Goal: Transaction & Acquisition: Book appointment/travel/reservation

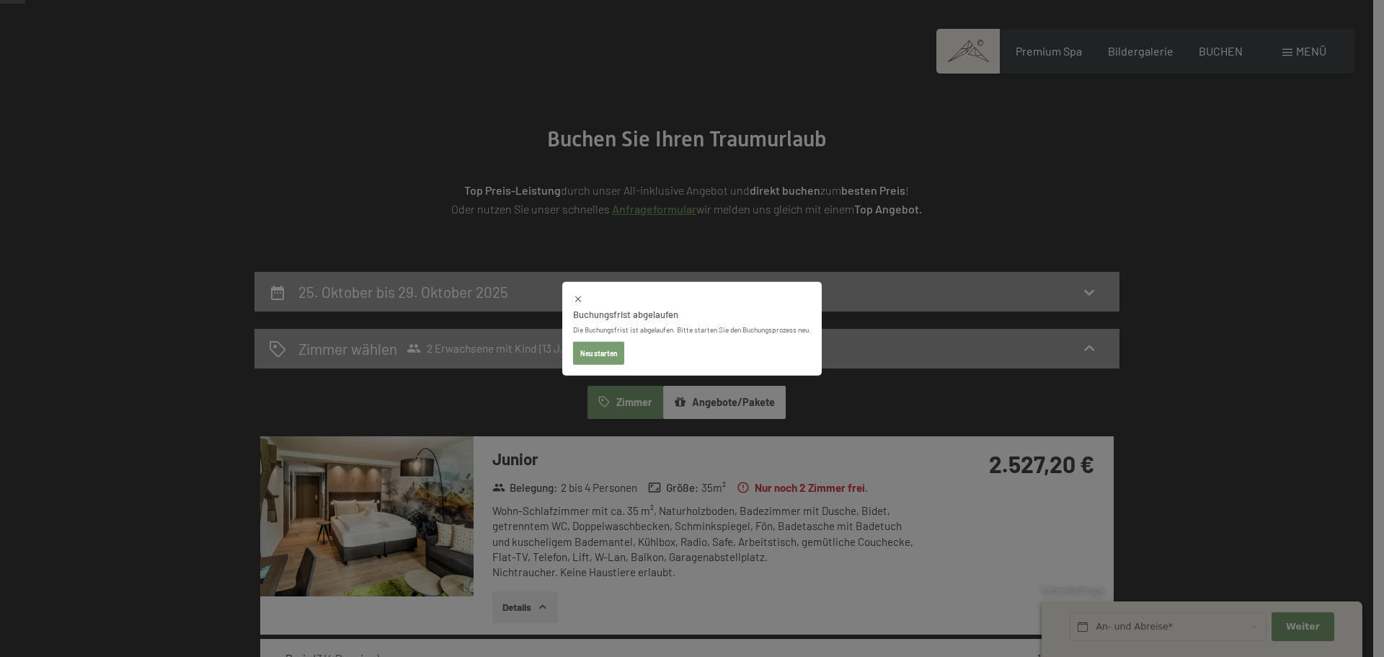
click at [598, 354] on button "Neu starten" at bounding box center [598, 353] width 51 height 23
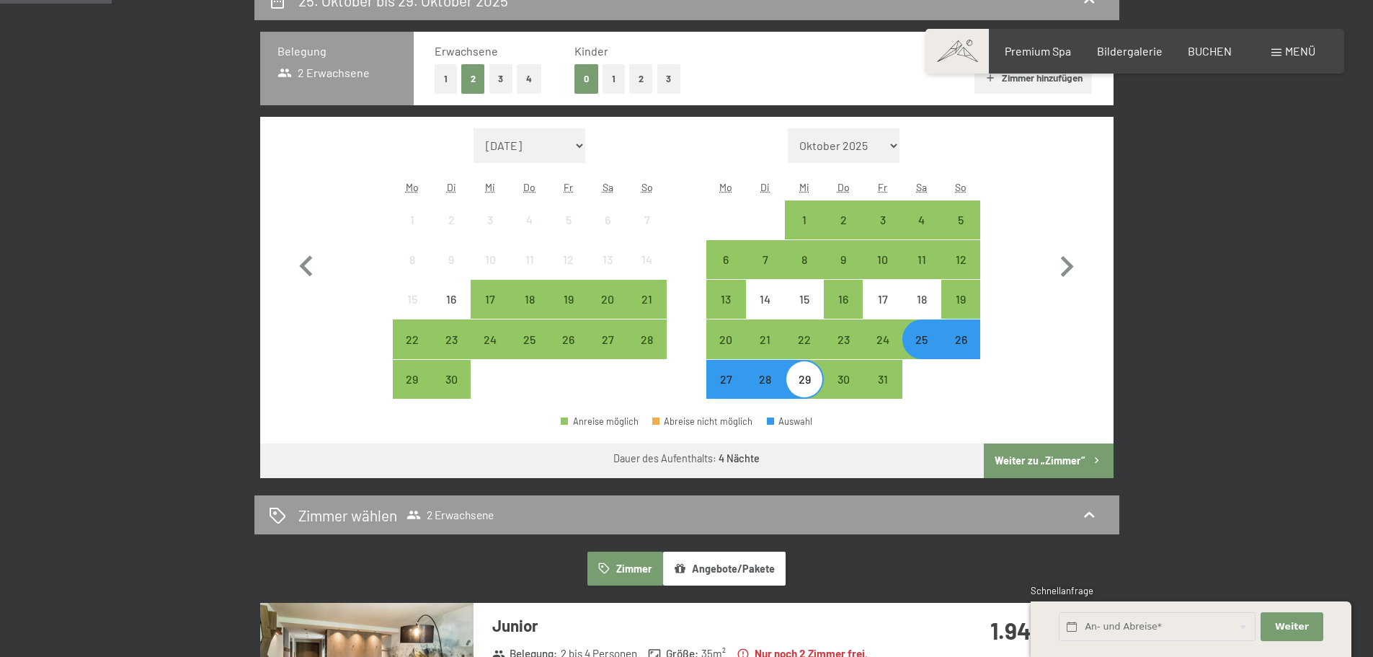
scroll to position [432, 0]
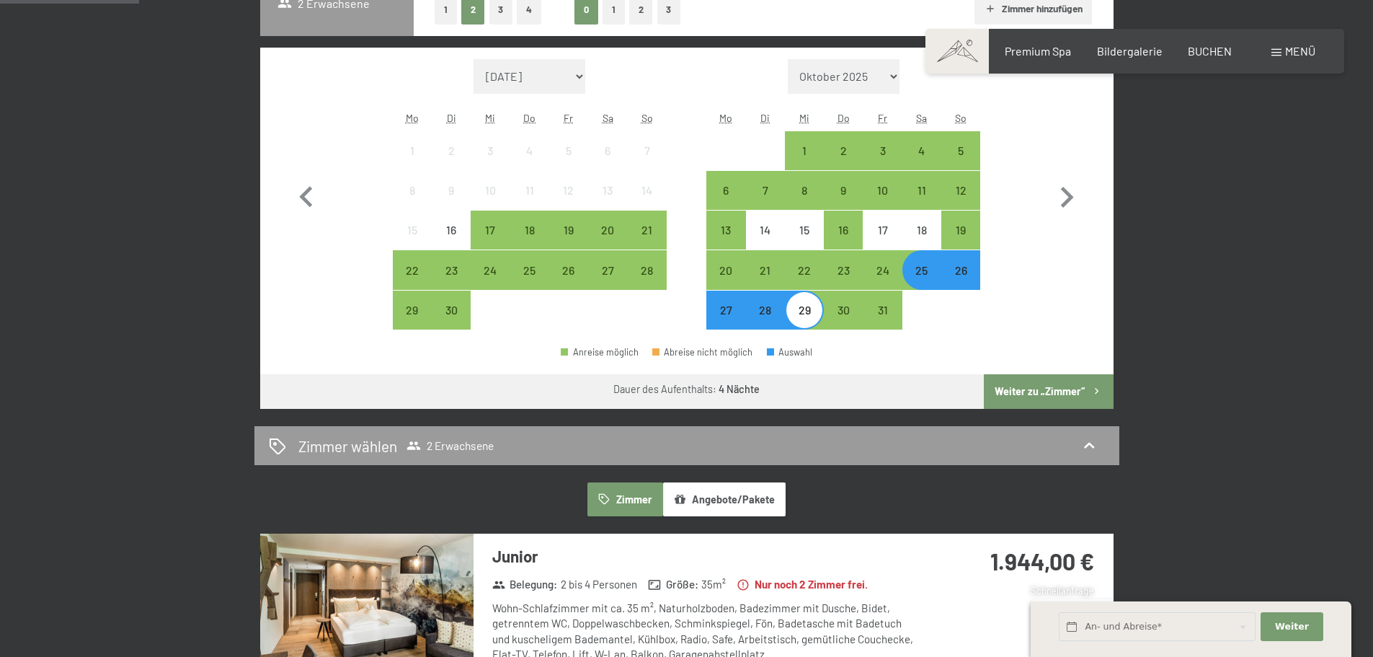
click at [1051, 389] on button "Weiter zu „Zimmer“" at bounding box center [1048, 391] width 129 height 35
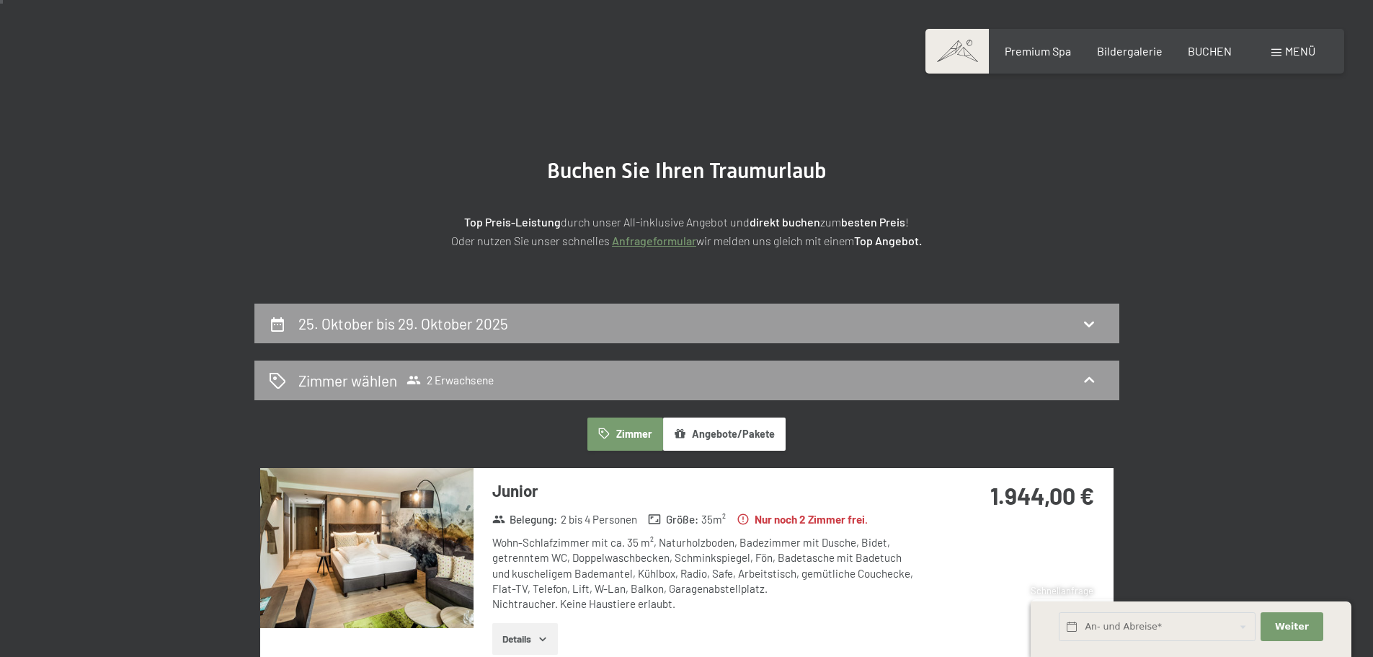
scroll to position [0, 0]
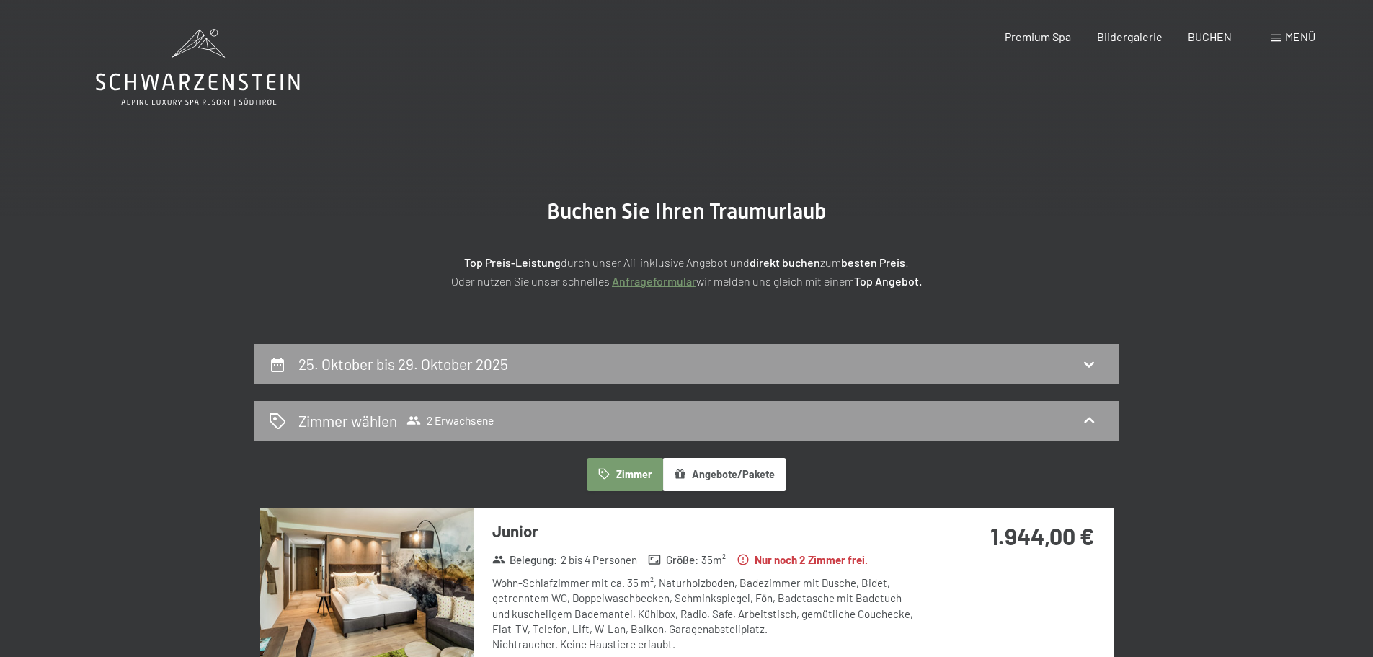
click at [184, 71] on icon at bounding box center [198, 67] width 204 height 77
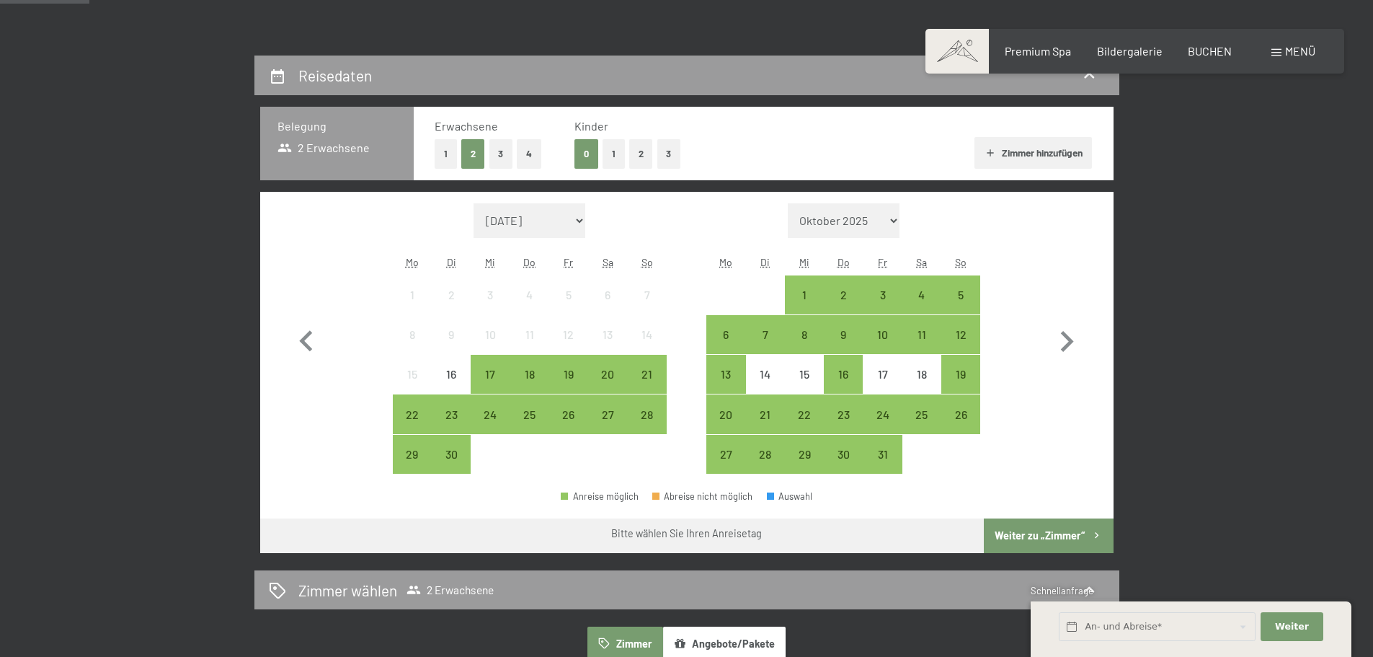
scroll to position [360, 0]
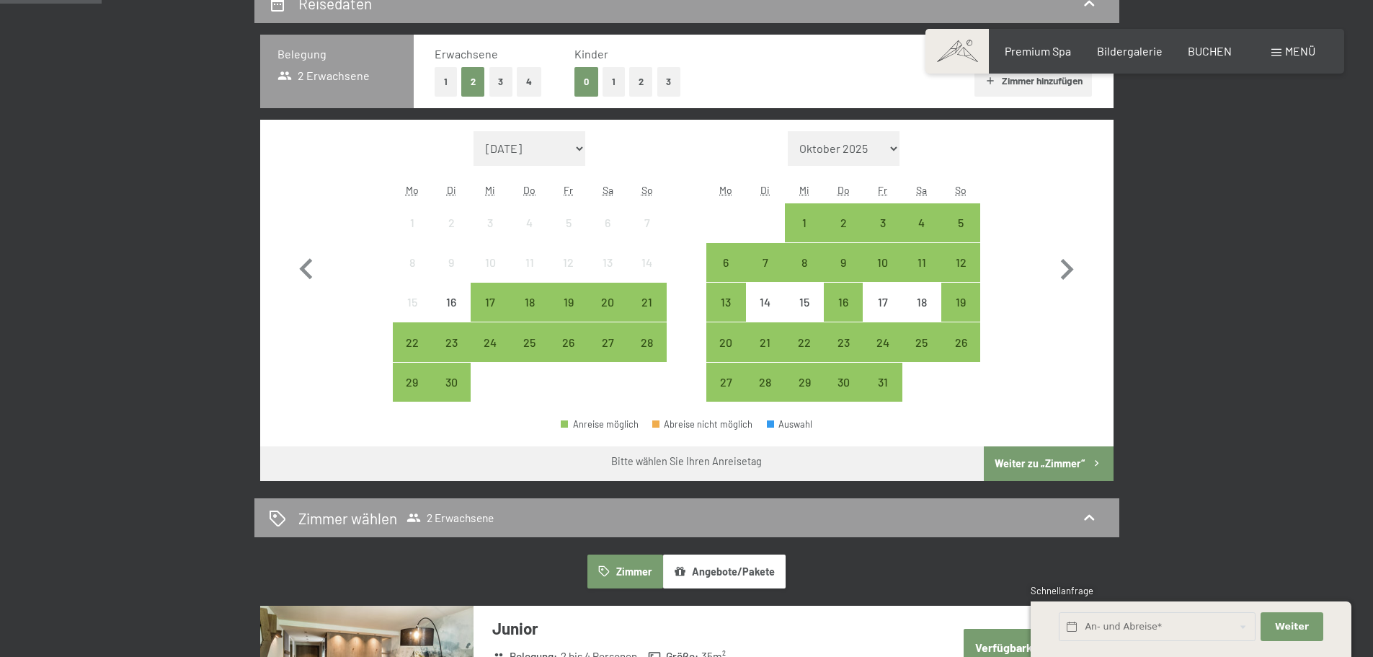
click at [609, 84] on button "1" at bounding box center [614, 82] width 22 height 30
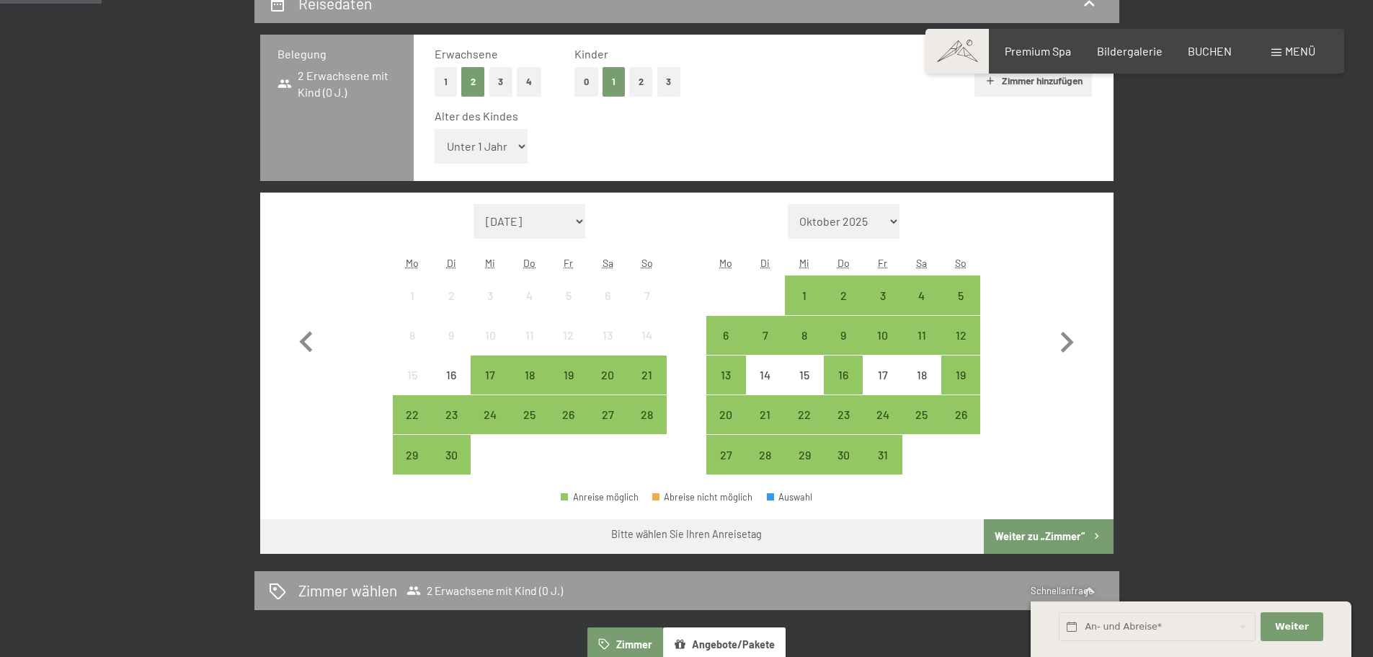
click at [518, 143] on select "Unter 1 Jahr 1 Jahr 2 Jahre 3 Jahre 4 Jahre 5 Jahre 6 Jahre 7 Jahre 8 Jahre 9 J…" at bounding box center [482, 146] width 94 height 35
select select "13"
click at [435, 129] on select "Unter 1 Jahr 1 Jahr 2 Jahre 3 Jahre 4 Jahre 5 Jahre 6 Jahre 7 Jahre 8 Jahre 9 J…" at bounding box center [482, 146] width 94 height 35
click at [919, 412] on div "25" at bounding box center [922, 427] width 36 height 36
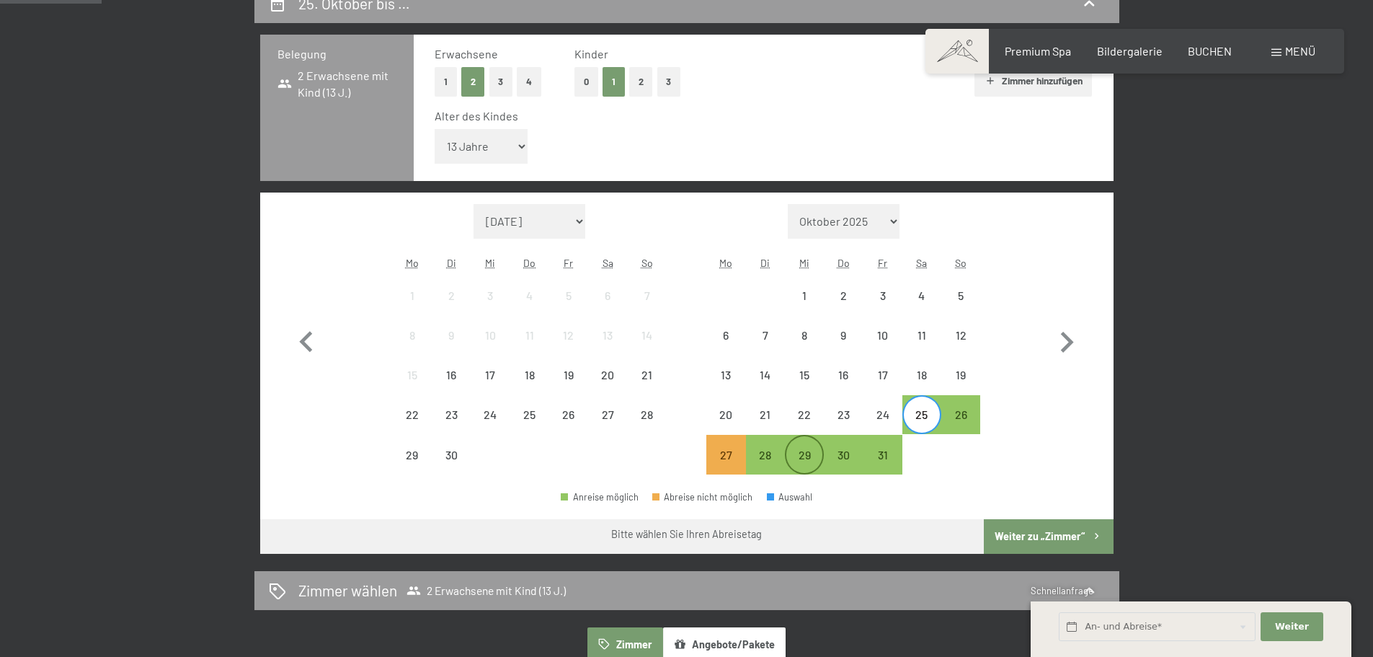
click at [809, 457] on div "29" at bounding box center [804, 467] width 36 height 36
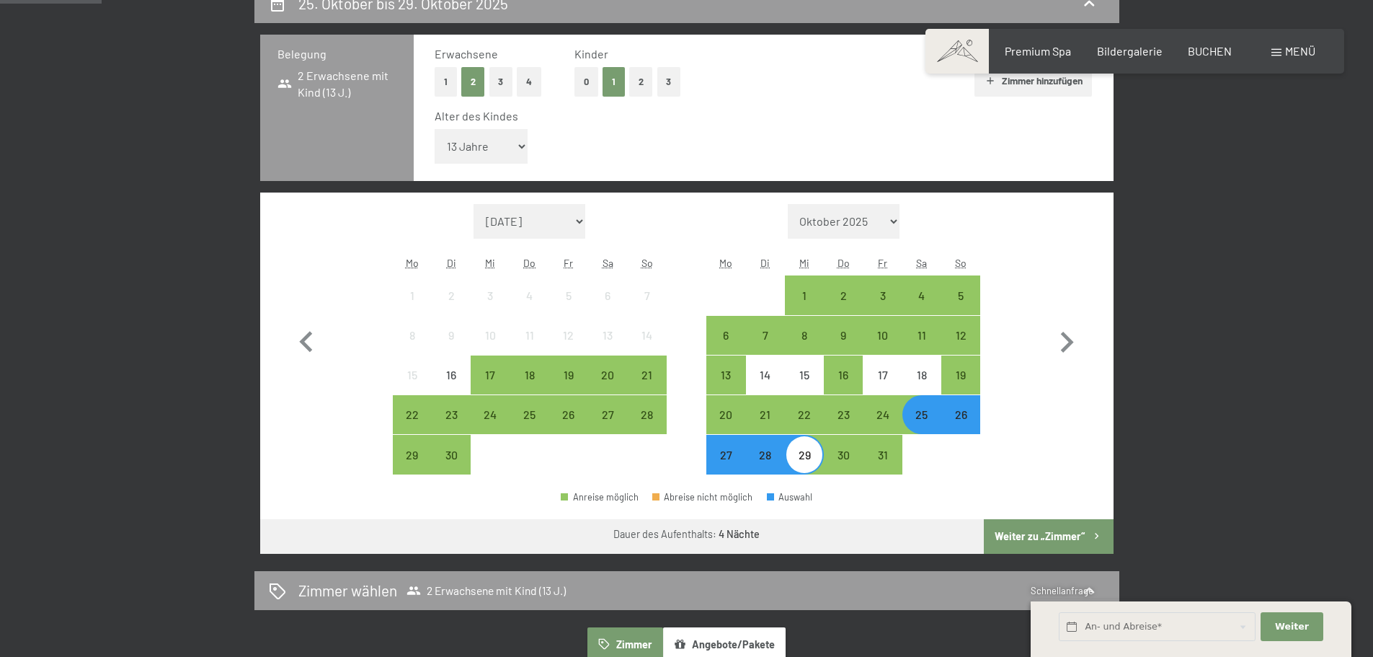
click at [1064, 534] on button "Weiter zu „Zimmer“" at bounding box center [1048, 536] width 129 height 35
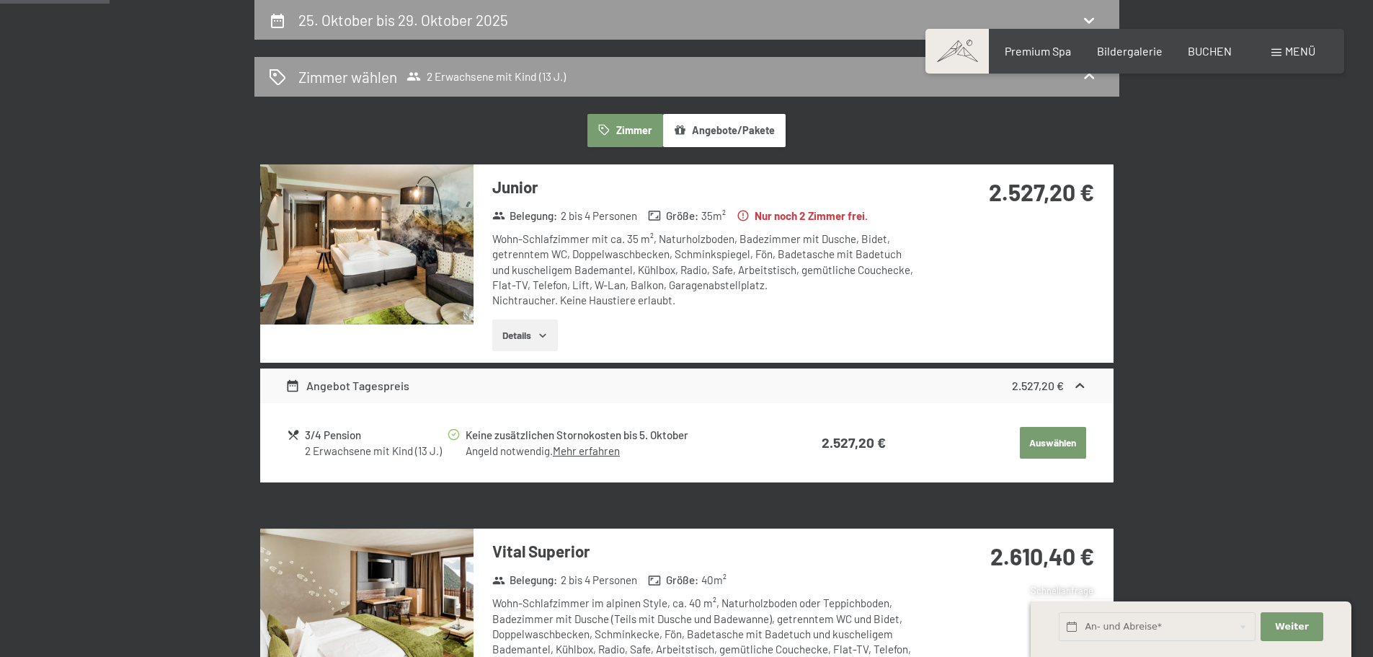
click at [417, 235] on img at bounding box center [366, 244] width 213 height 160
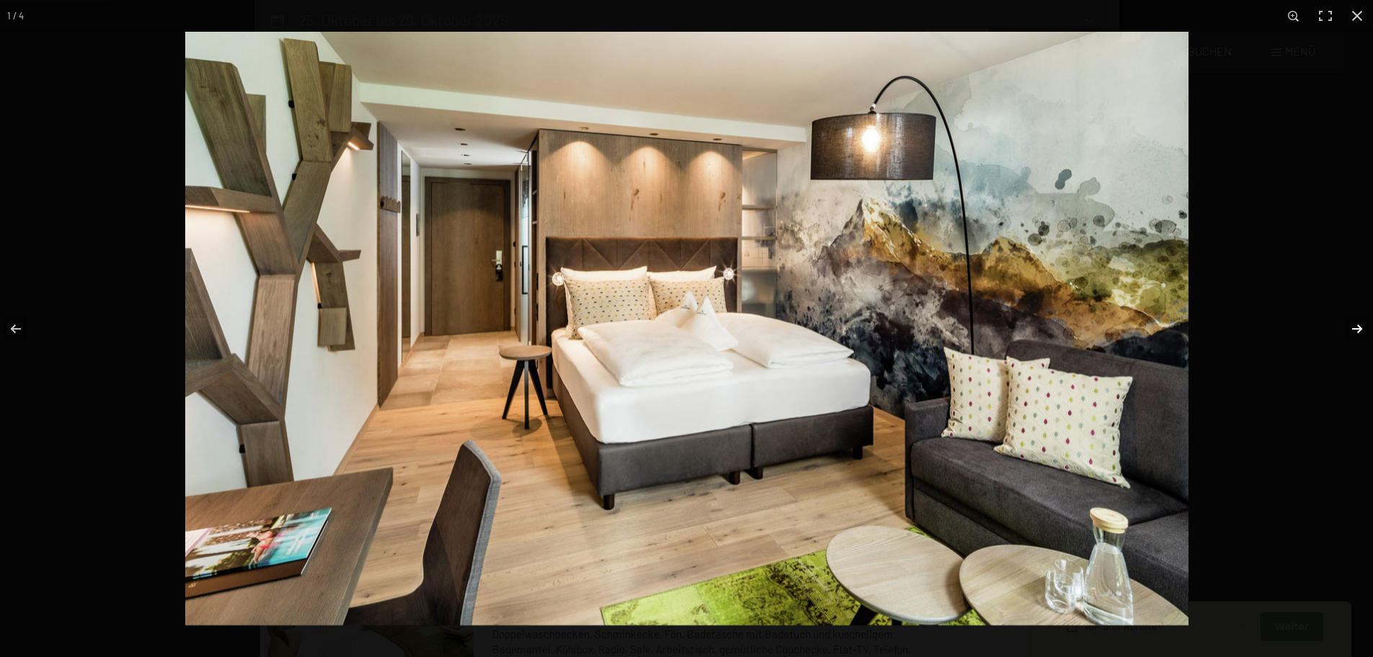
click at [1359, 327] on button "button" at bounding box center [1348, 329] width 50 height 72
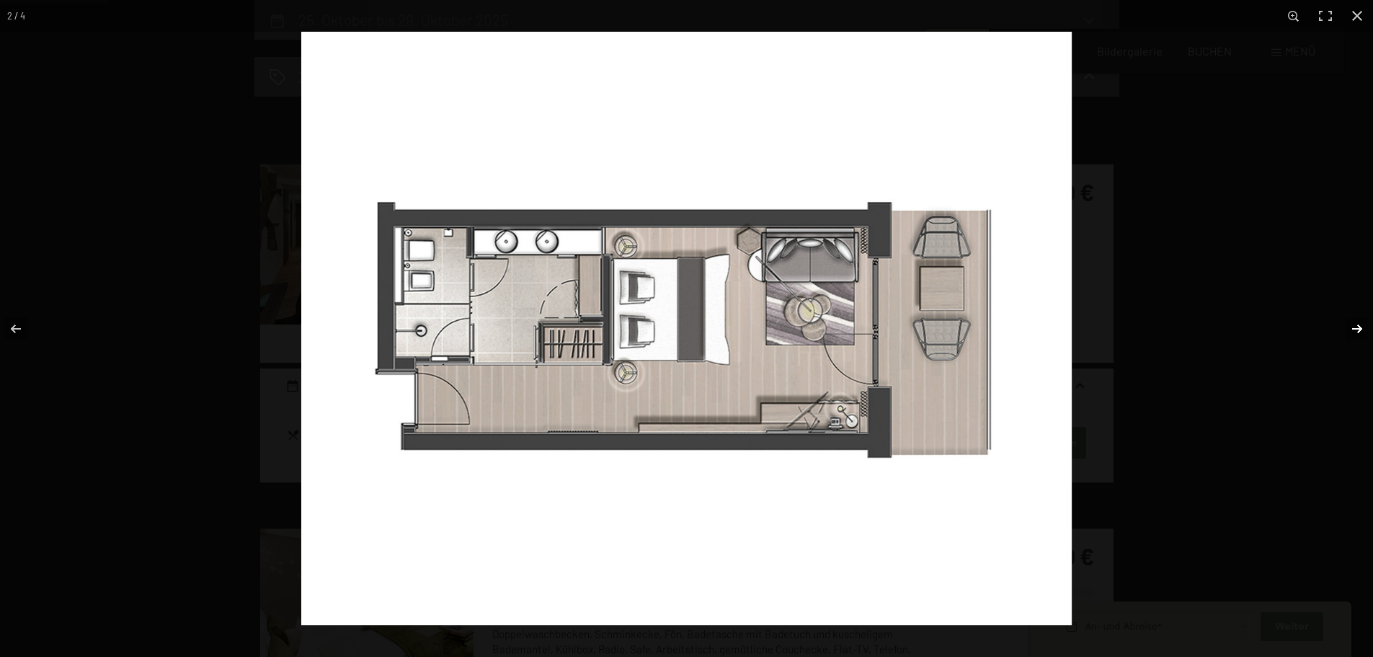
click at [1359, 327] on button "button" at bounding box center [1348, 329] width 50 height 72
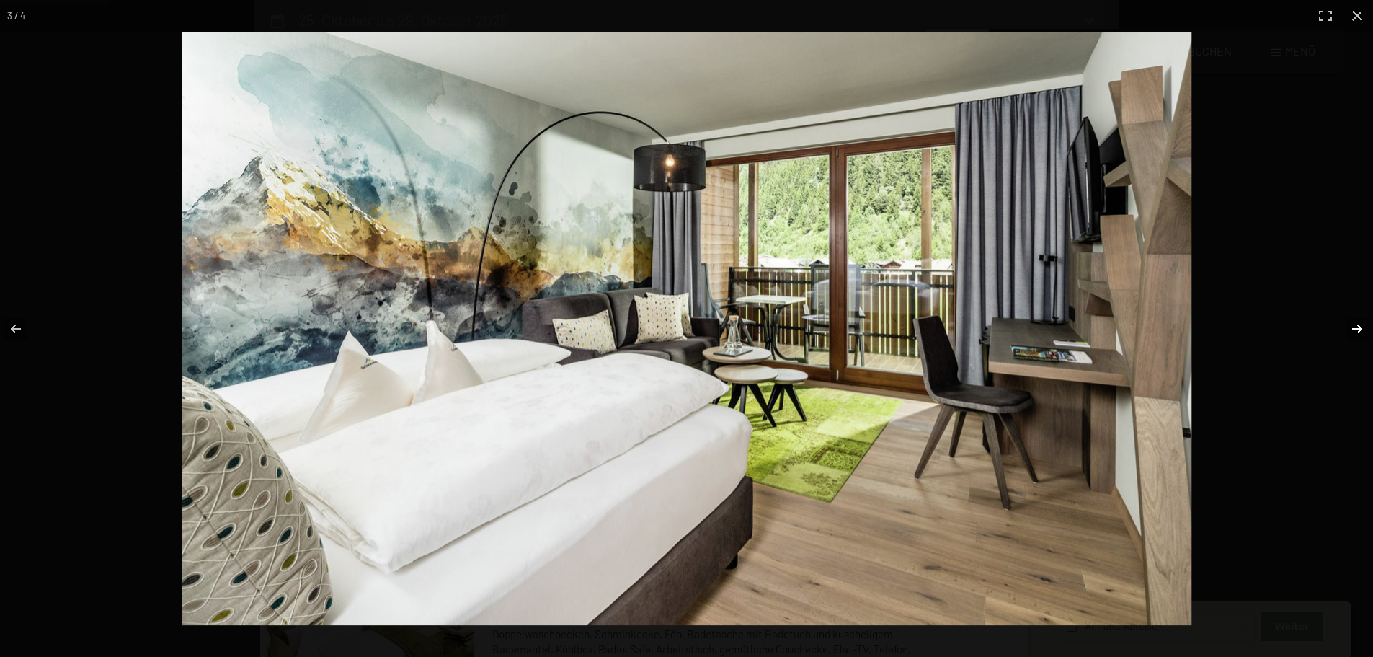
click at [1354, 326] on button "button" at bounding box center [1348, 329] width 50 height 72
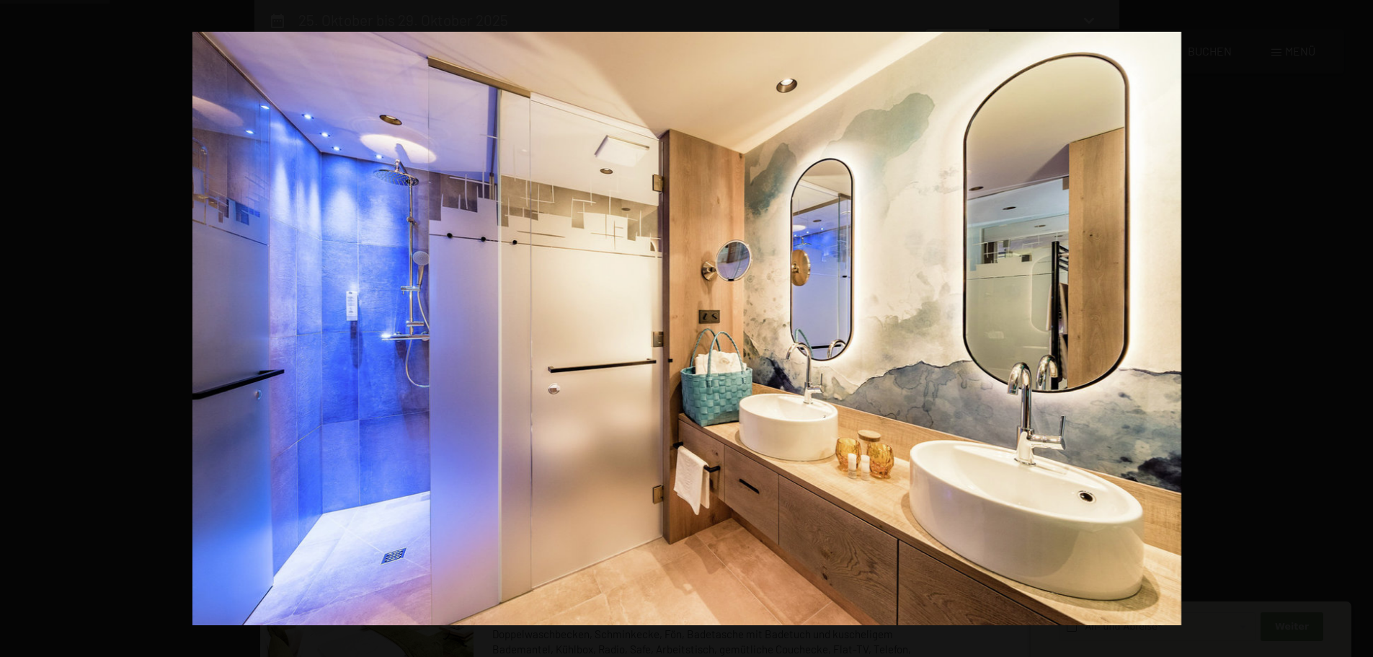
click at [1354, 326] on button "button" at bounding box center [1348, 329] width 50 height 72
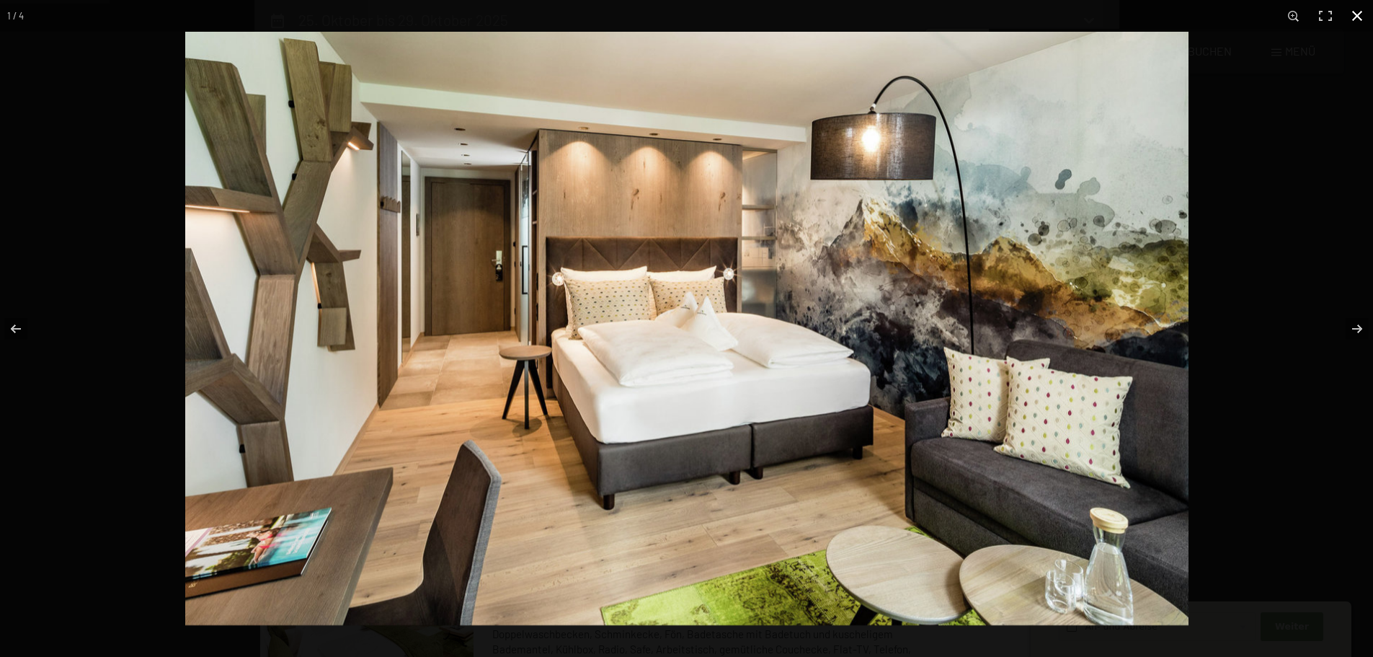
click at [1359, 12] on button "button" at bounding box center [1357, 16] width 32 height 32
